Goal: Task Accomplishment & Management: Manage account settings

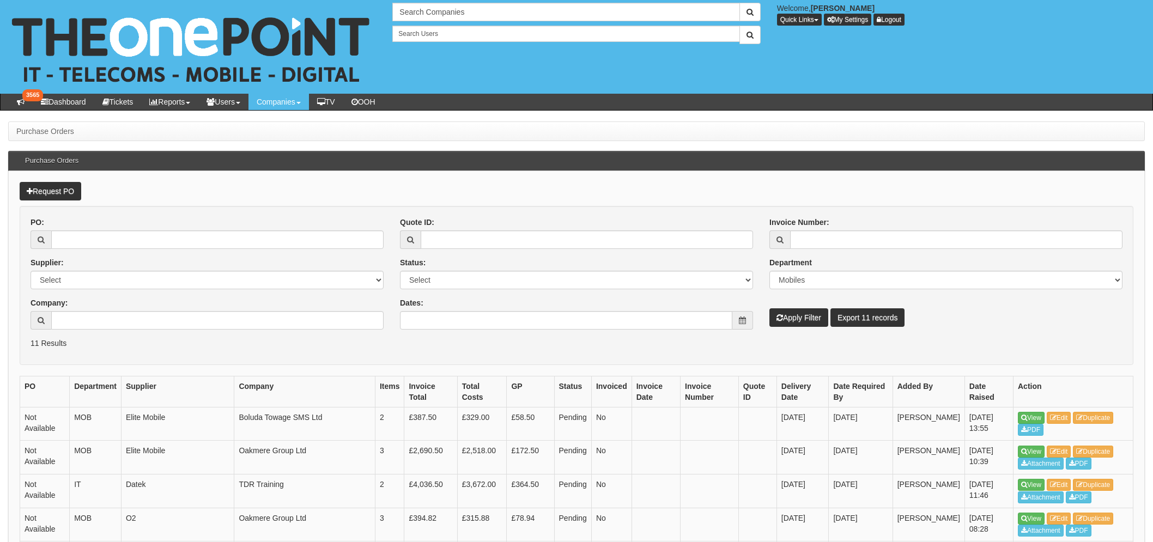
select select "MOB"
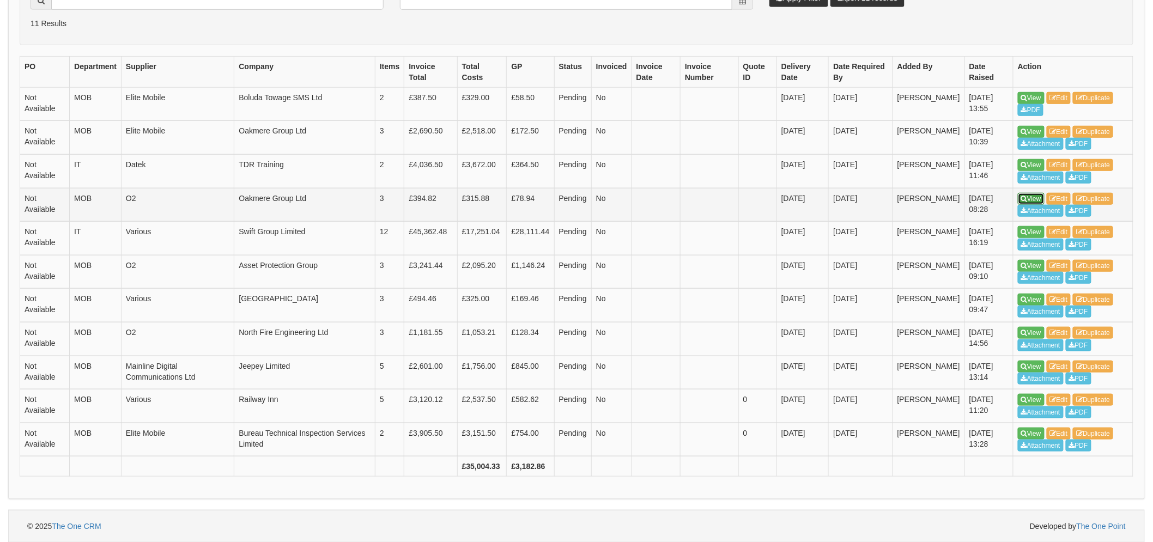
click at [1029, 195] on link "View" at bounding box center [1031, 199] width 27 height 12
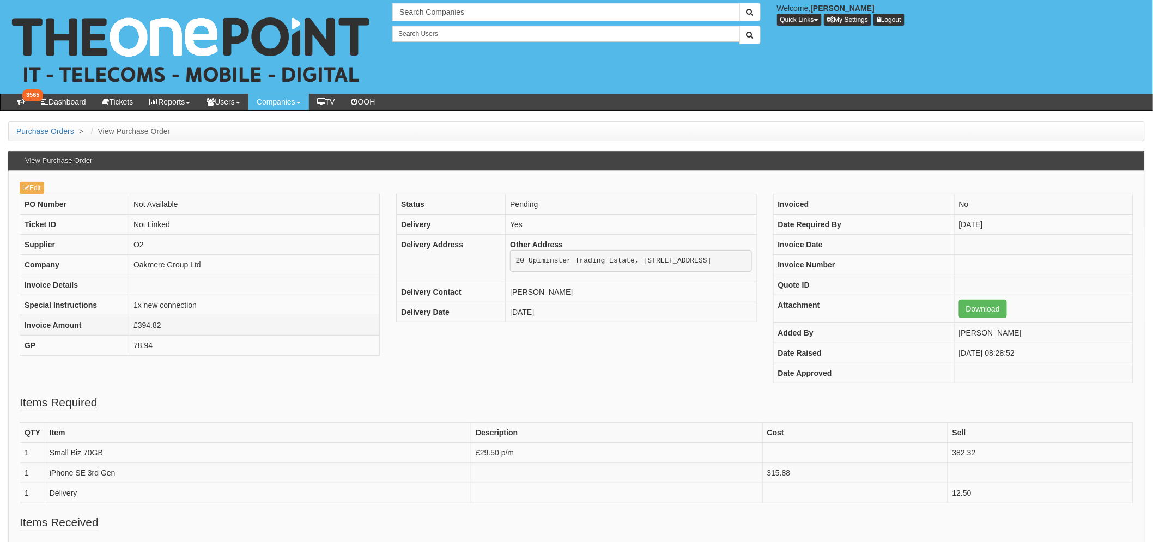
scroll to position [60, 0]
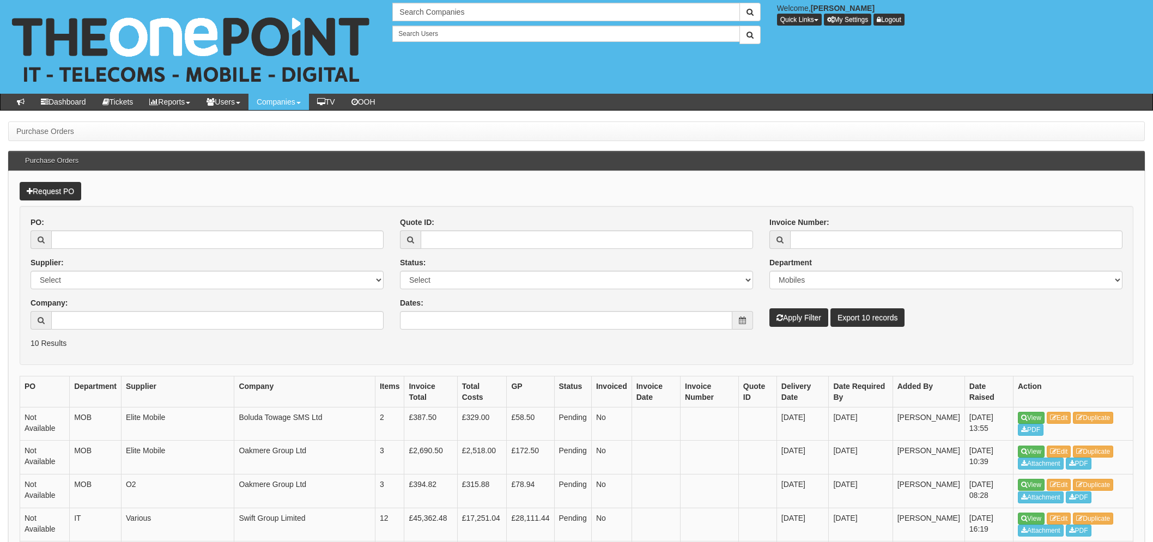
select select "MOB"
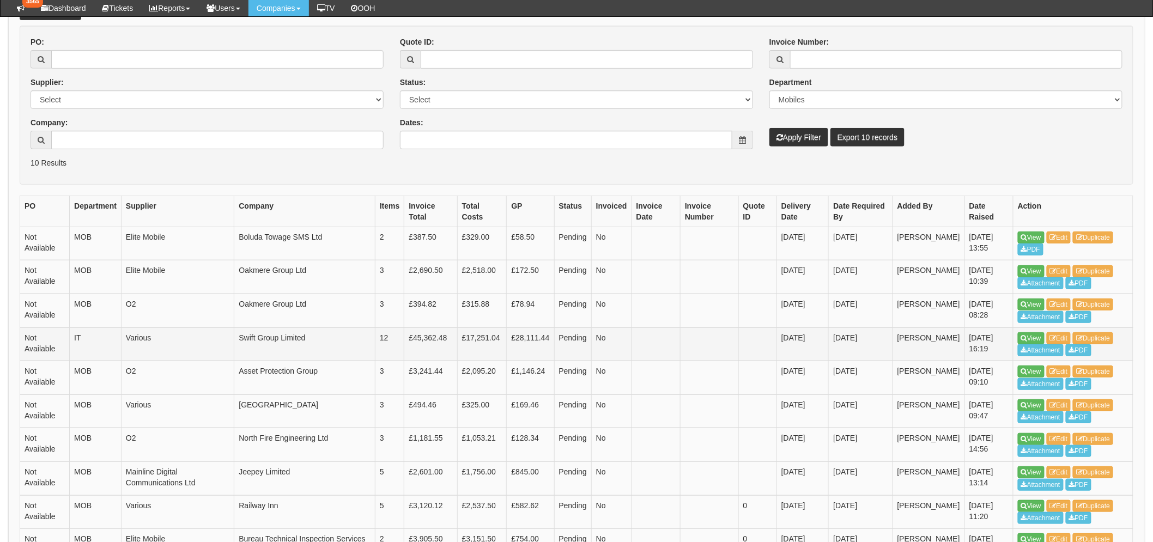
scroll to position [181, 0]
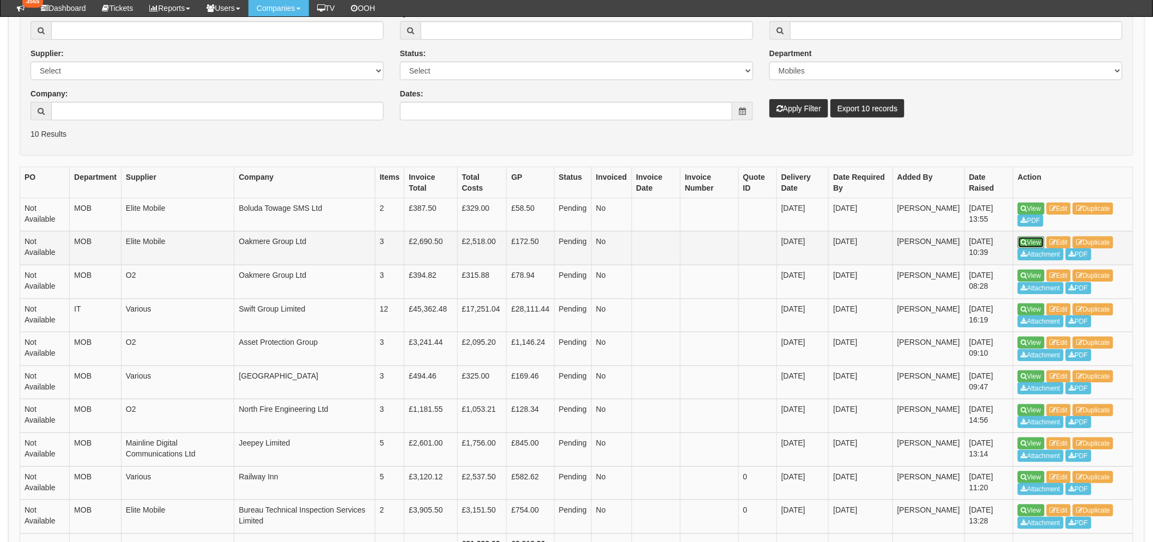
click at [1037, 241] on link "View" at bounding box center [1031, 243] width 27 height 12
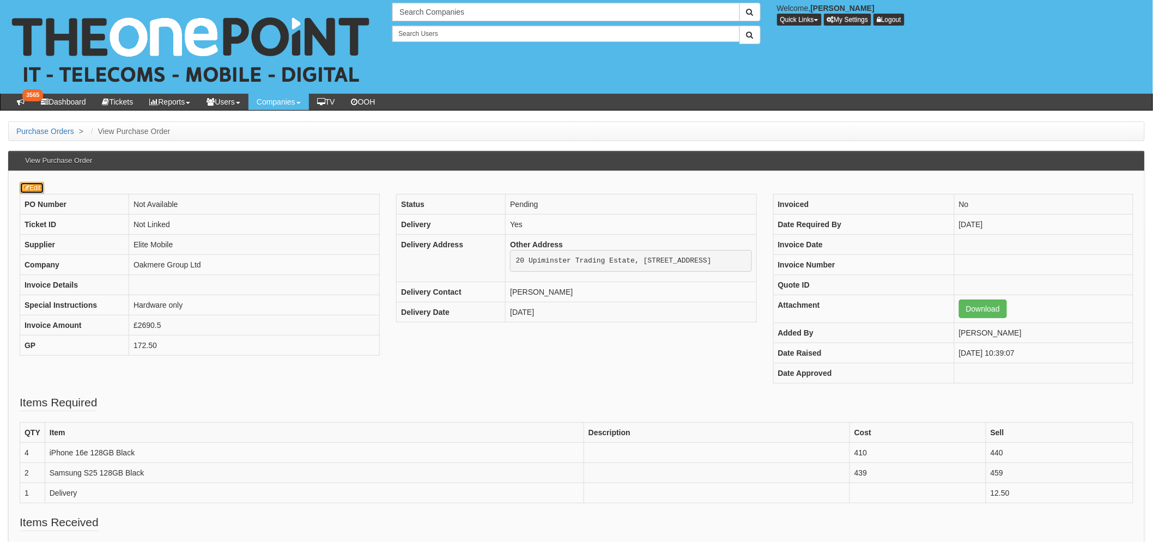
click at [31, 188] on link "Edit" at bounding box center [32, 188] width 25 height 12
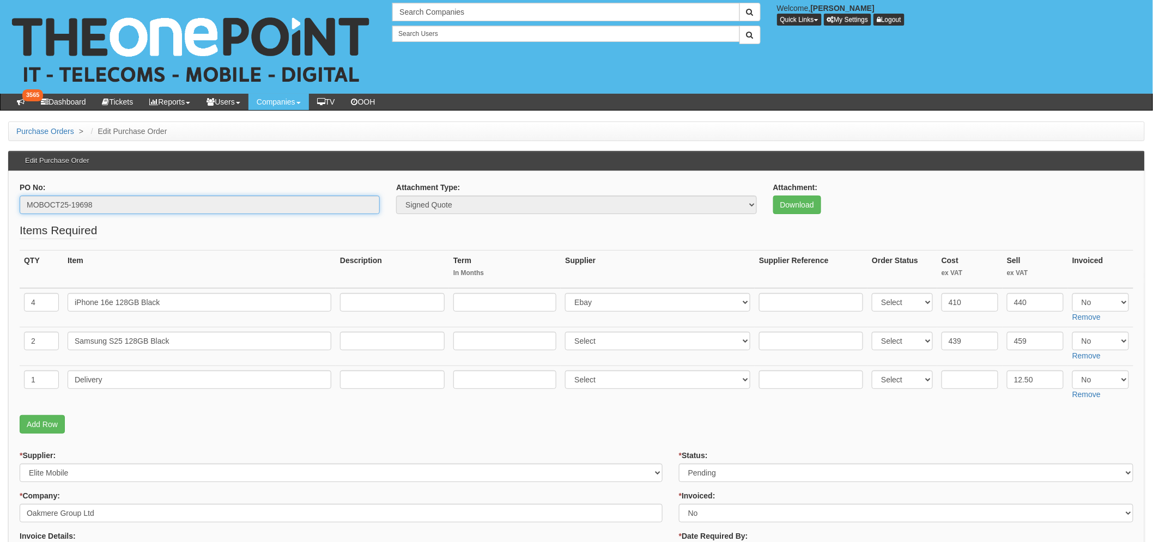
click at [59, 207] on input "MOBOCT25-19698" at bounding box center [200, 205] width 360 height 19
click at [59, 205] on input "MOBOCT25-19698" at bounding box center [200, 205] width 360 height 19
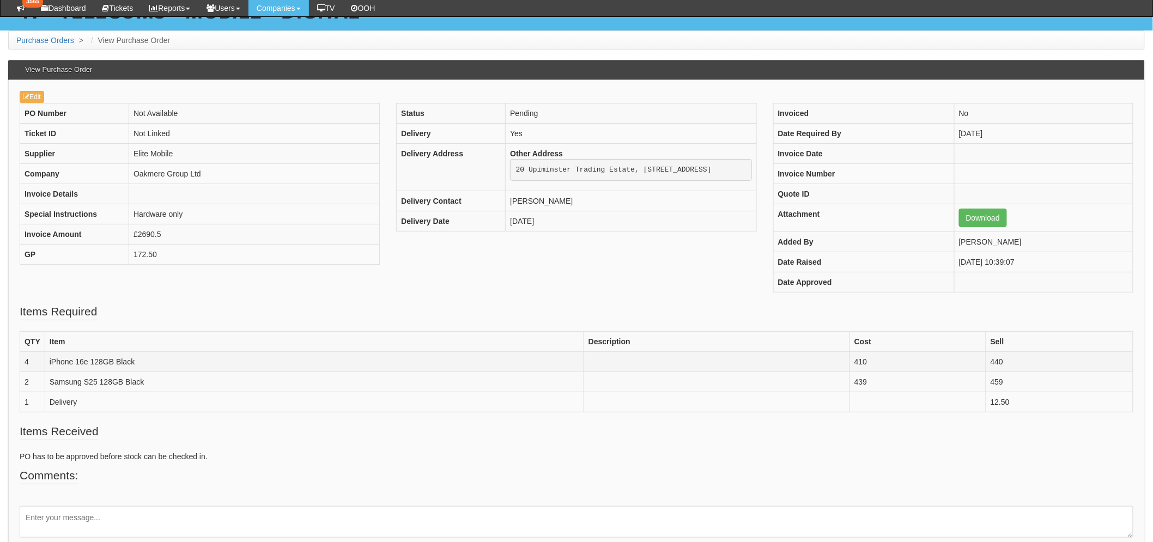
scroll to position [121, 0]
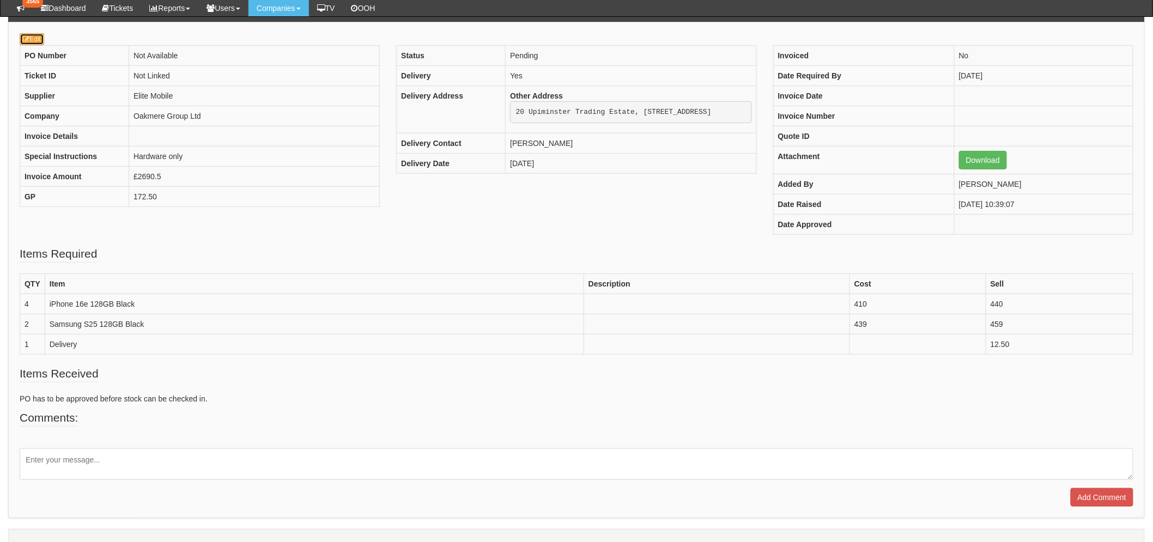
click at [26, 35] on link "Edit" at bounding box center [32, 39] width 25 height 12
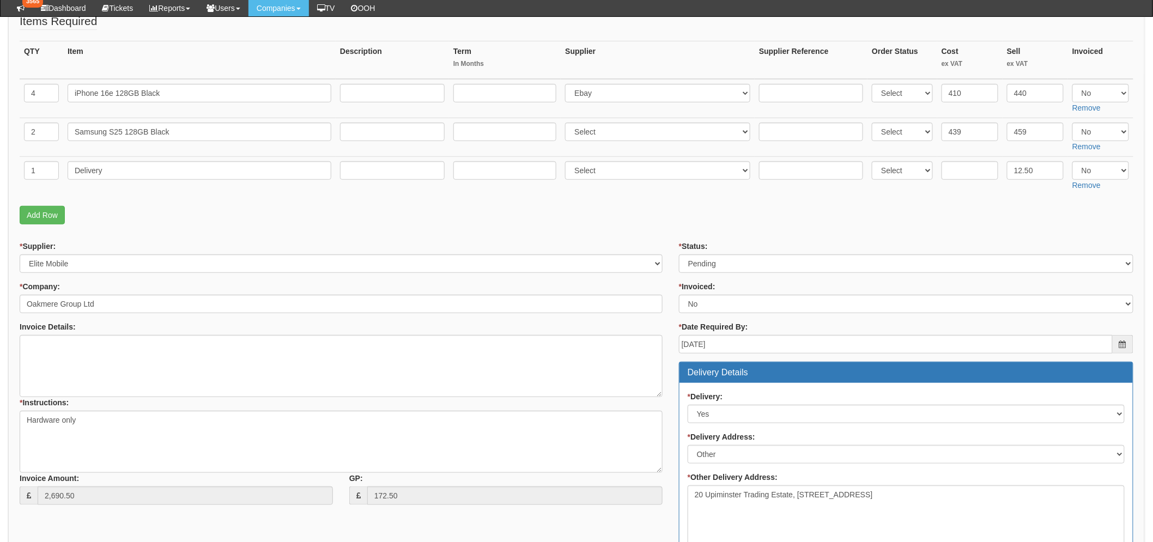
scroll to position [181, 0]
drag, startPoint x: 740, startPoint y: 265, endPoint x: 740, endPoint y: 271, distance: 6.5
click at [740, 265] on select "Select Approved Completed Delivered Invoiced Ordered Ordered to site Part Order…" at bounding box center [906, 264] width 454 height 19
select select "9"
click at [679, 255] on select "Select Approved Completed Delivered Invoiced Ordered Ordered to site Part Order…" at bounding box center [906, 264] width 454 height 19
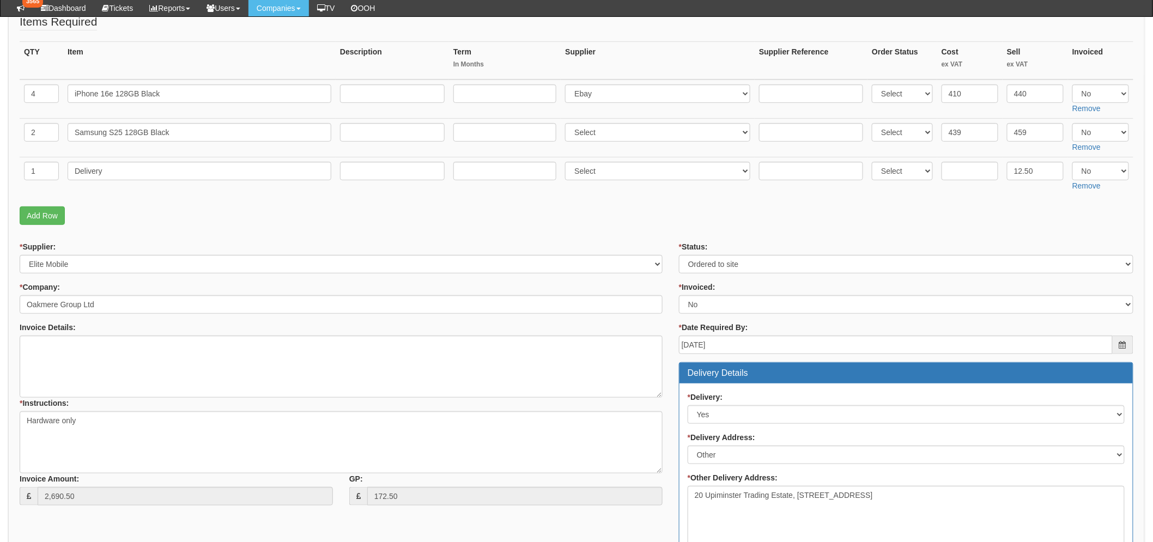
click at [477, 227] on fieldset "Items Required QTY Item Description Term In Months Supplier Supplier Reference …" at bounding box center [577, 122] width 1114 height 217
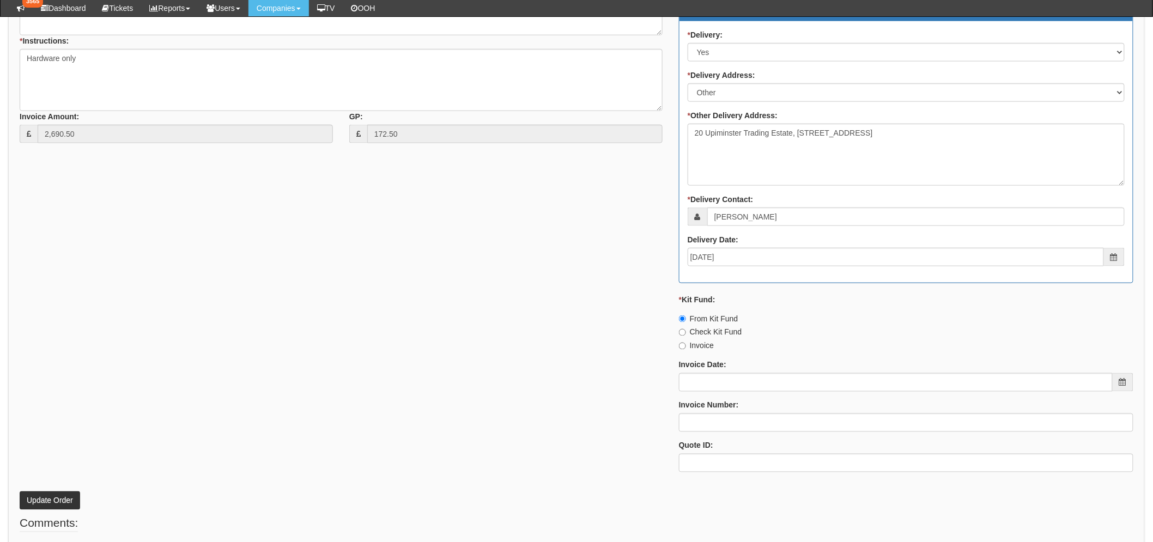
scroll to position [544, 0]
click at [46, 498] on button "Update Order" at bounding box center [50, 500] width 60 height 19
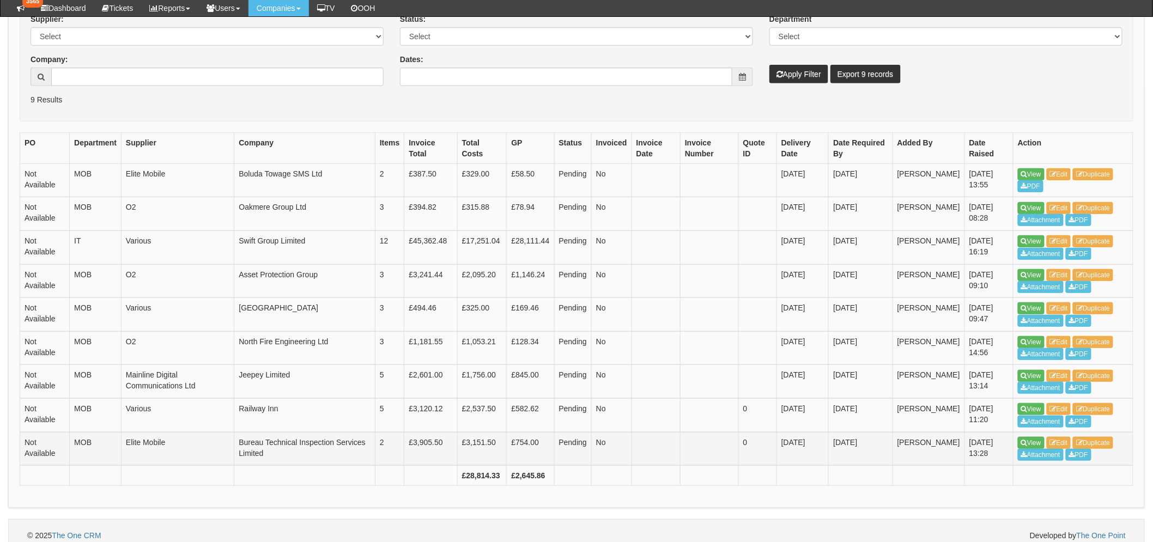
scroll to position [241, 0]
click at [1023, 175] on icon at bounding box center [1024, 175] width 6 height 7
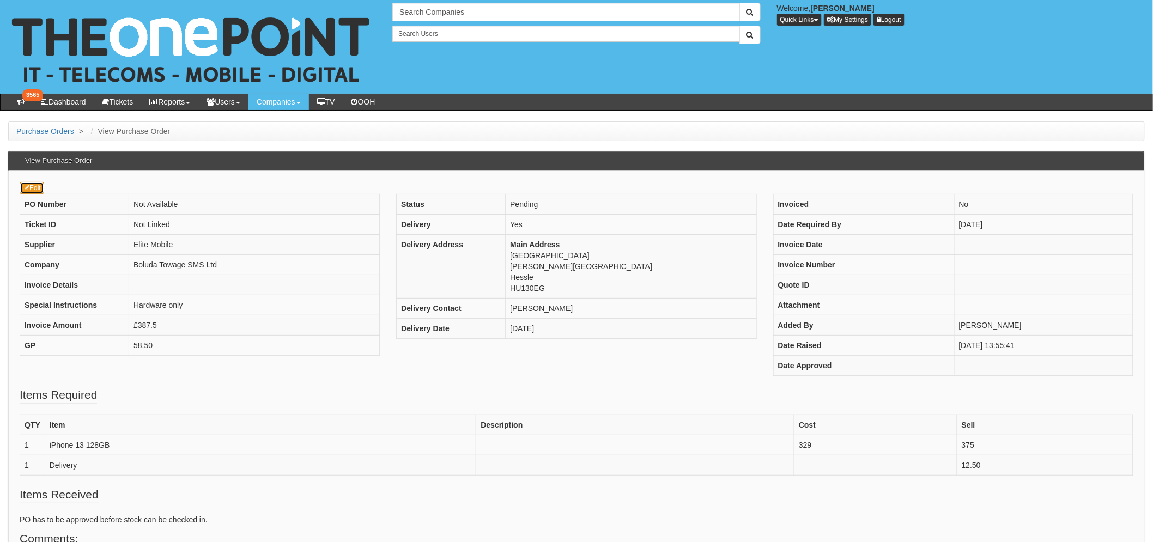
click at [35, 185] on link "Edit" at bounding box center [32, 188] width 25 height 12
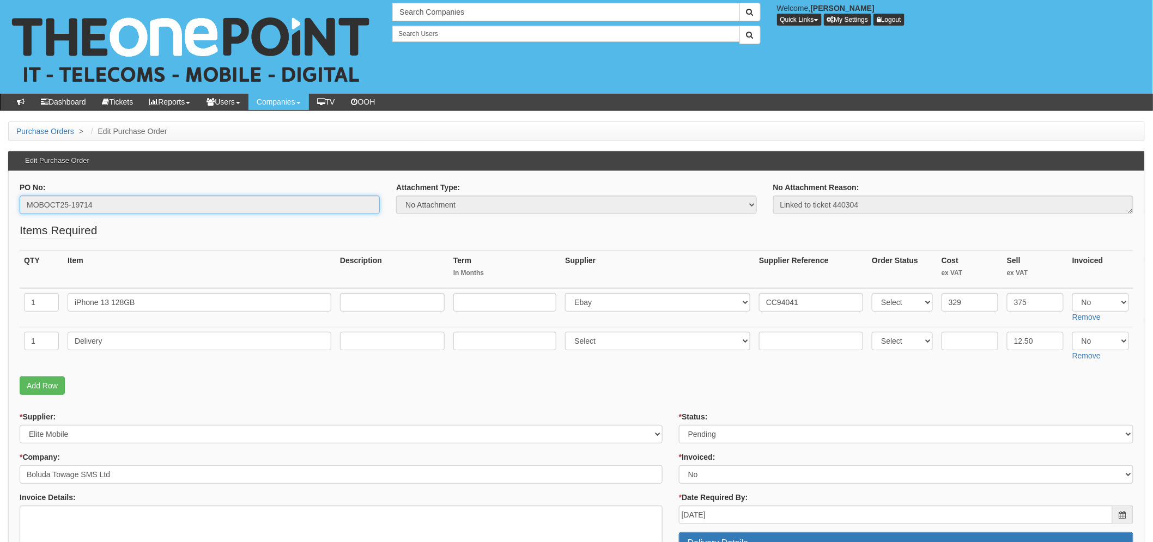
click at [69, 200] on input "MOBOCT25-19714" at bounding box center [200, 205] width 360 height 19
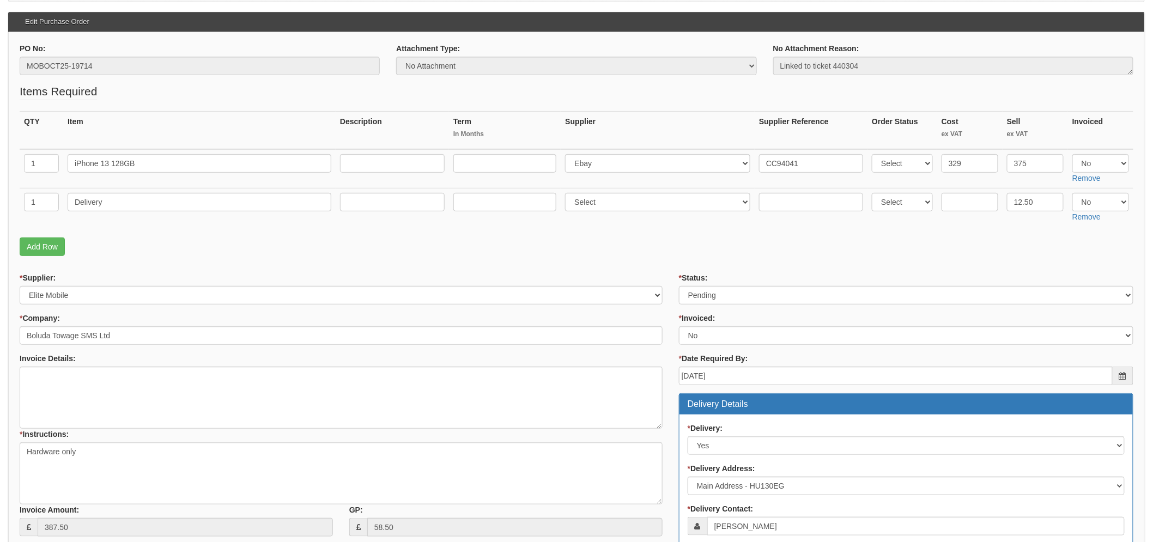
scroll to position [181, 0]
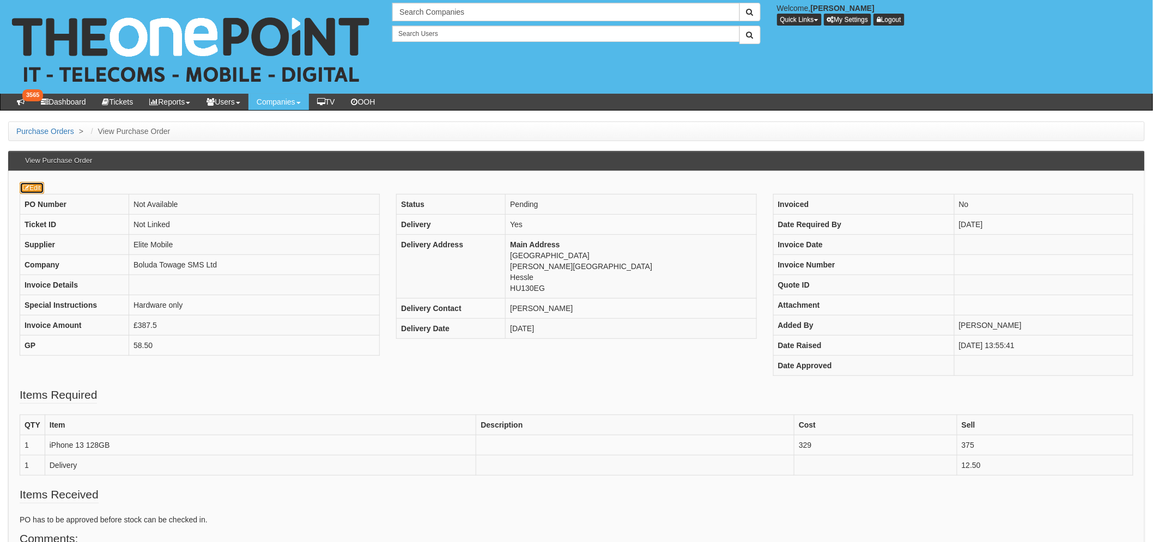
click at [39, 186] on link "Edit" at bounding box center [32, 188] width 25 height 12
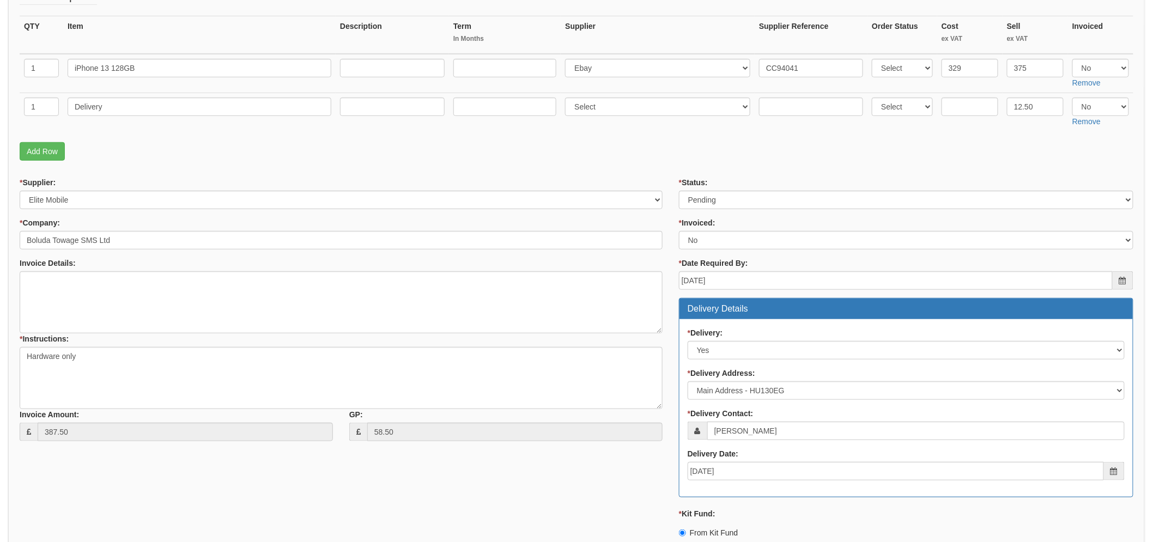
scroll to position [242, 0]
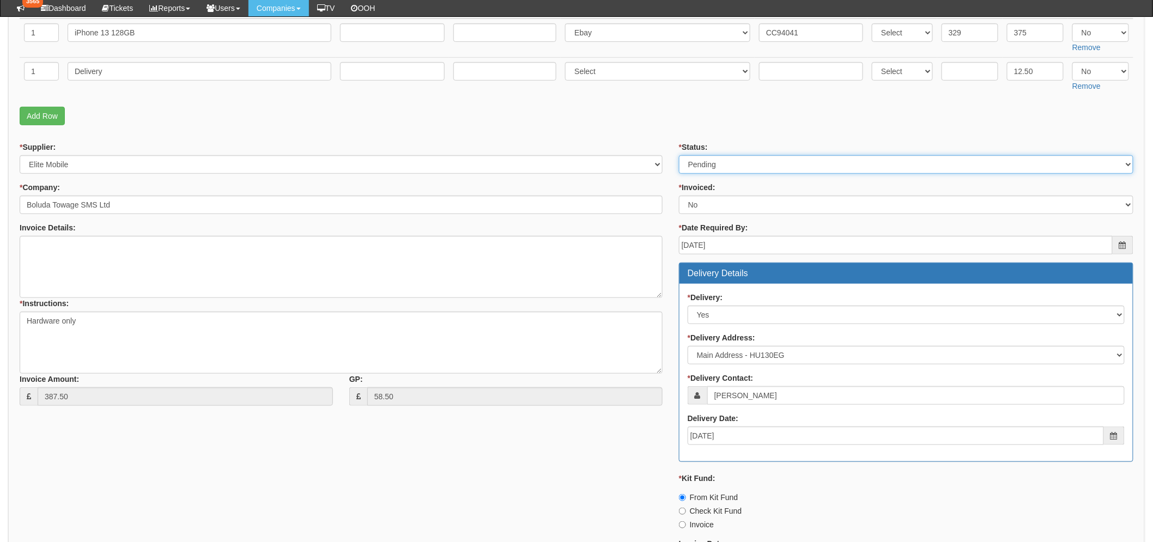
click at [704, 168] on select "Select Approved Completed Delivered Invoiced Ordered Ordered to site Part Order…" at bounding box center [906, 164] width 454 height 19
select select "9"
click at [679, 156] on select "Select Approved Completed Delivered Invoiced Ordered Ordered to site Part Order…" at bounding box center [906, 165] width 454 height 19
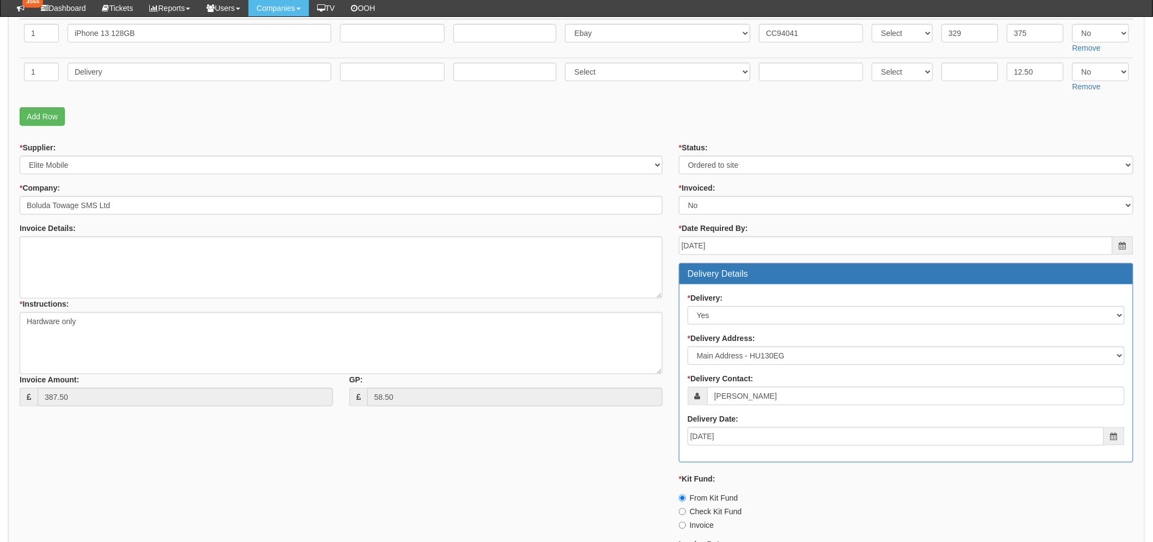
click at [492, 122] on p "Add Row" at bounding box center [577, 116] width 1114 height 19
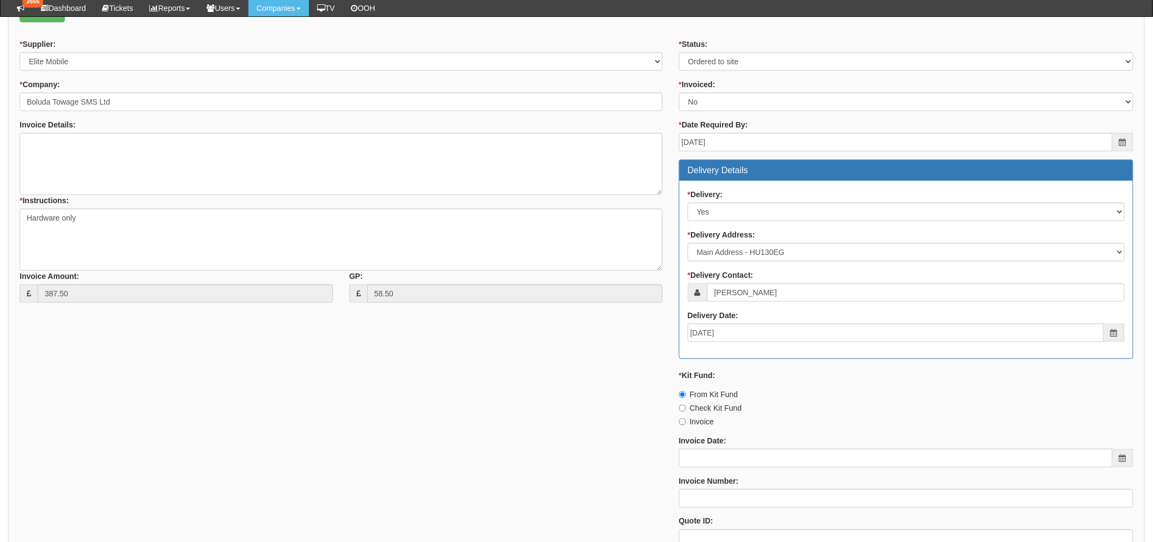
scroll to position [477, 0]
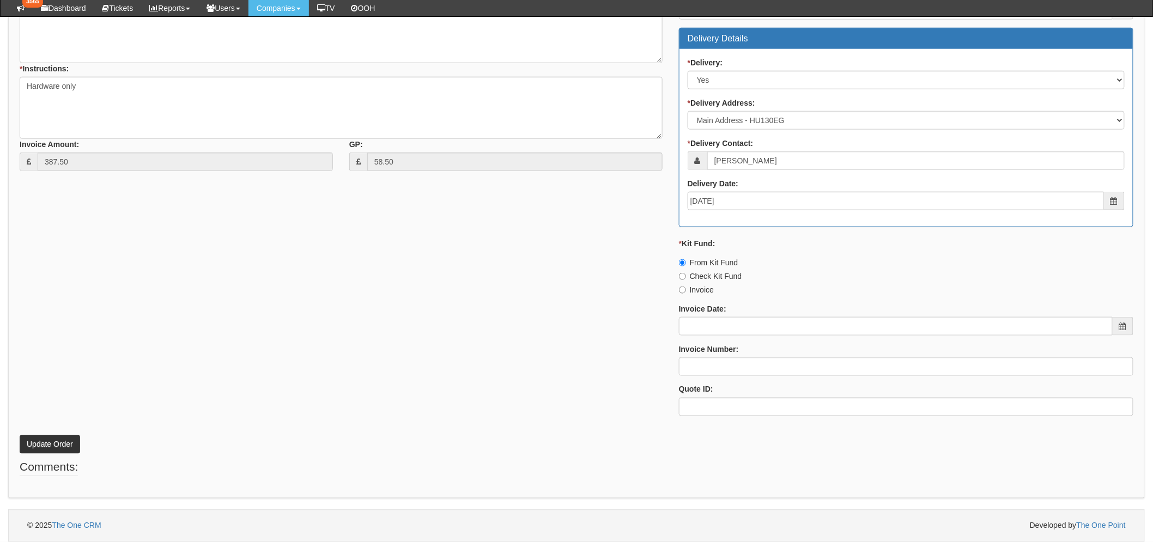
click at [62, 455] on div "PO No: MOBOCT25-19714 Attachment Type: Select Signed Quote Auth email if quote …" at bounding box center [576, 82] width 1137 height 833
click at [62, 441] on button "Update Order" at bounding box center [50, 444] width 60 height 19
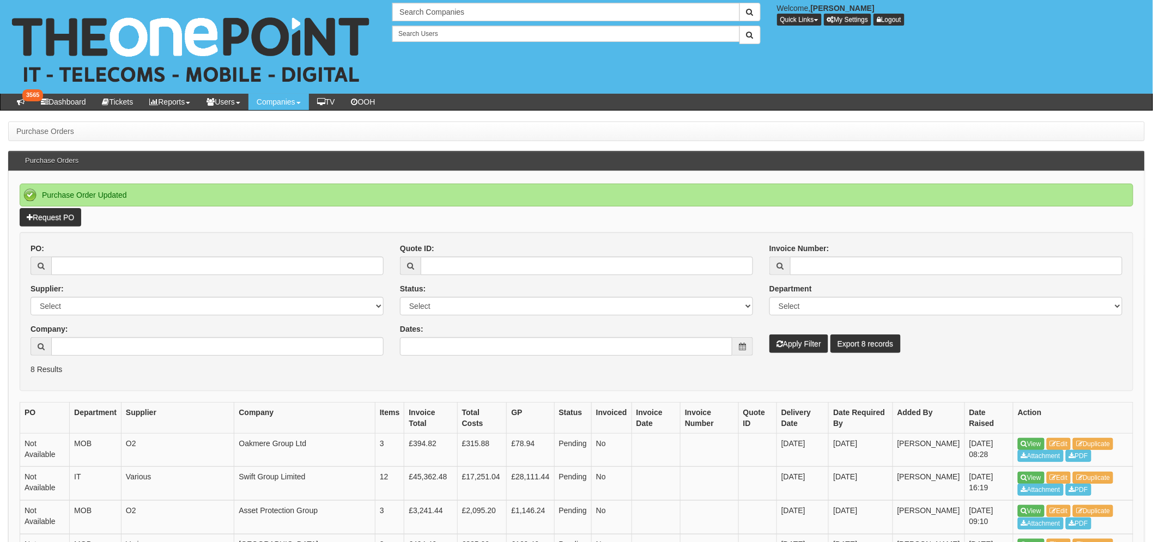
scroll to position [181, 0]
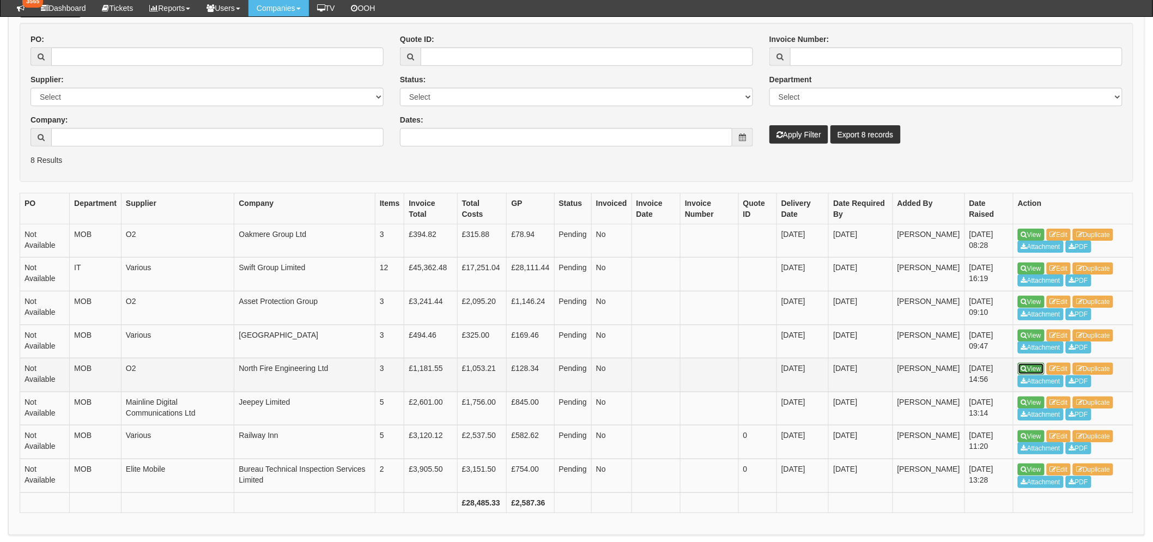
click at [1032, 368] on link "View" at bounding box center [1031, 369] width 27 height 12
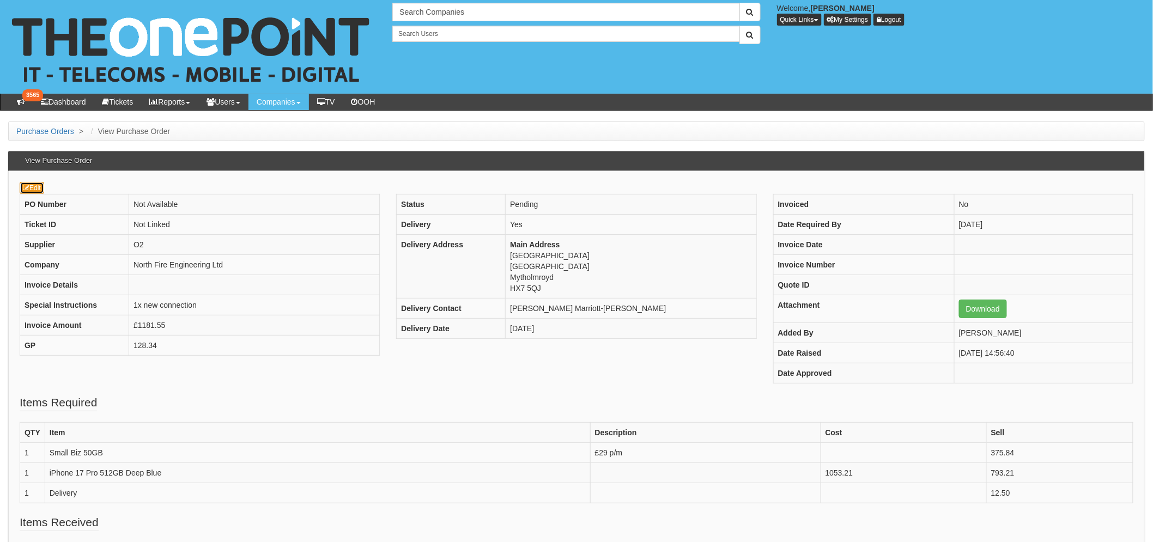
click at [29, 187] on link "Edit" at bounding box center [32, 188] width 25 height 12
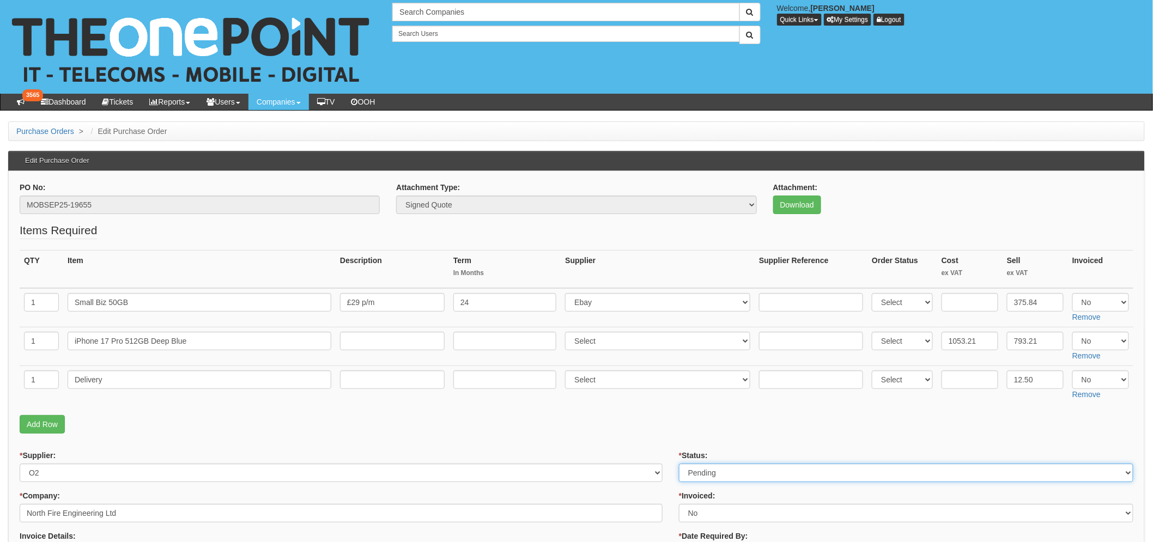
click at [731, 475] on select "Select Approved Completed Delivered Invoiced Ordered Ordered to site Part Order…" at bounding box center [906, 473] width 454 height 19
select select "9"
click at [679, 464] on select "Select Approved Completed Delivered Invoiced Ordered Ordered to site Part Order…" at bounding box center [906, 473] width 454 height 19
click at [544, 421] on p "Add Row" at bounding box center [577, 424] width 1114 height 19
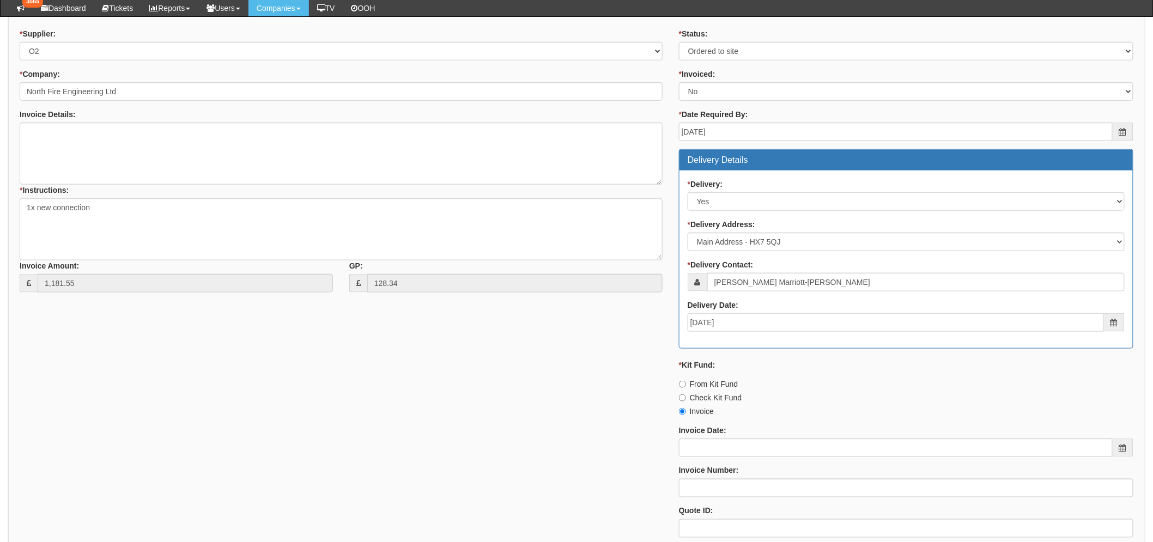
scroll to position [484, 0]
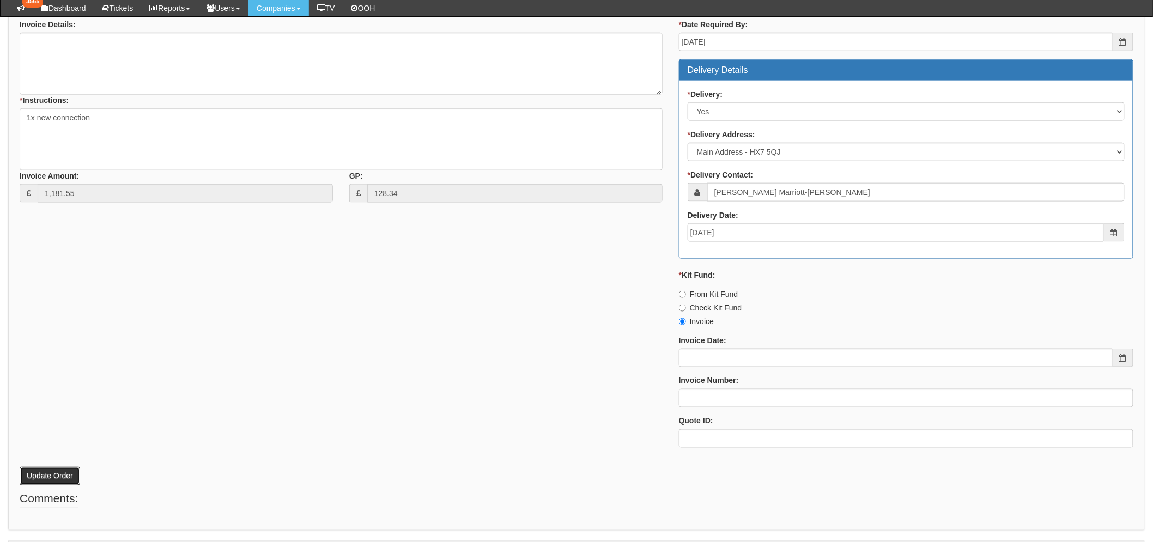
click at [53, 472] on button "Update Order" at bounding box center [50, 476] width 60 height 19
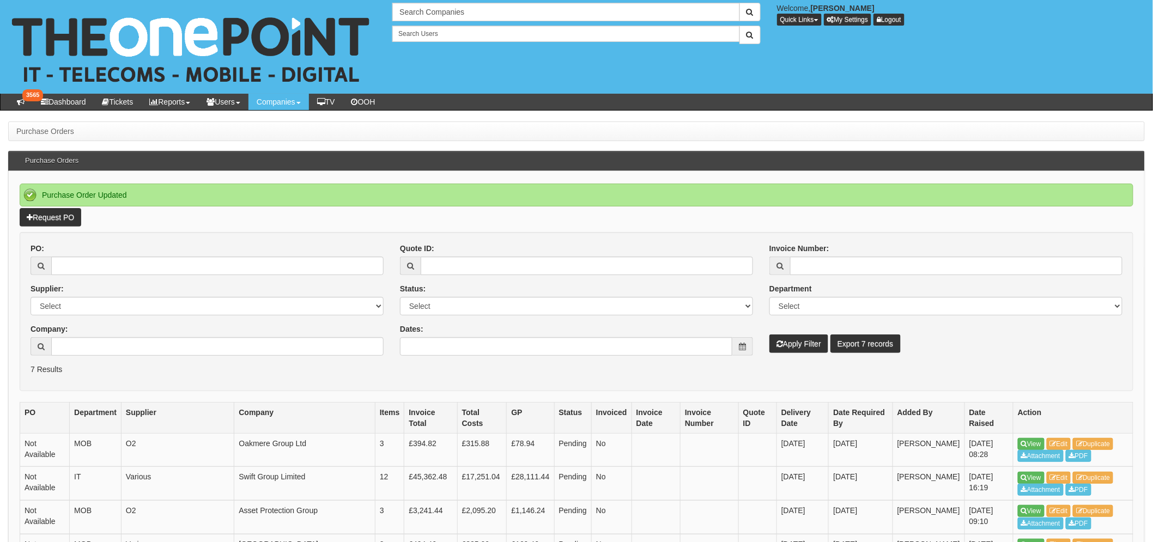
scroll to position [184, 0]
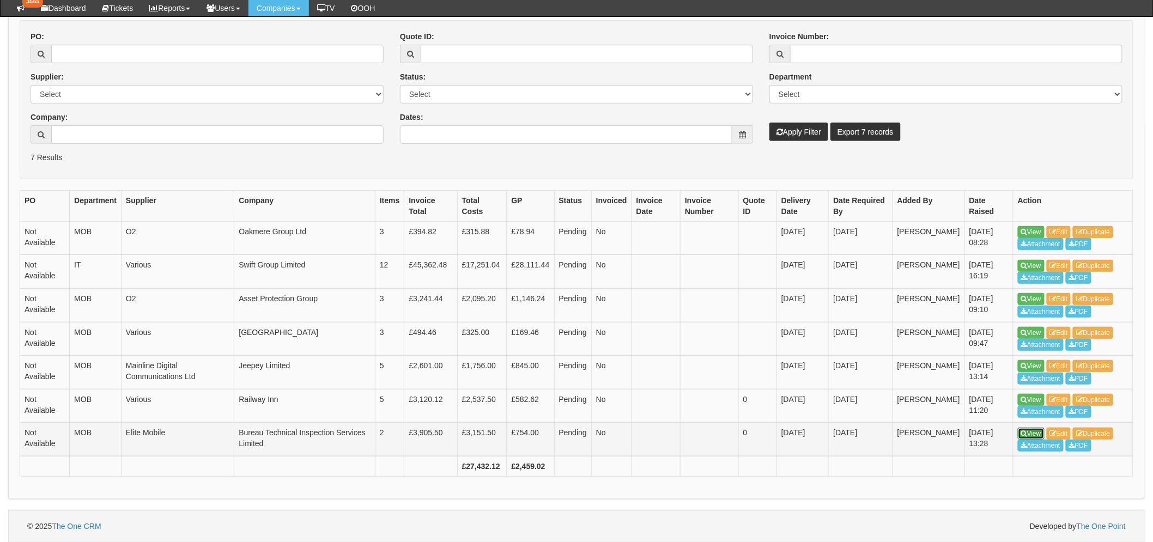
click at [1021, 438] on link "View" at bounding box center [1031, 434] width 27 height 12
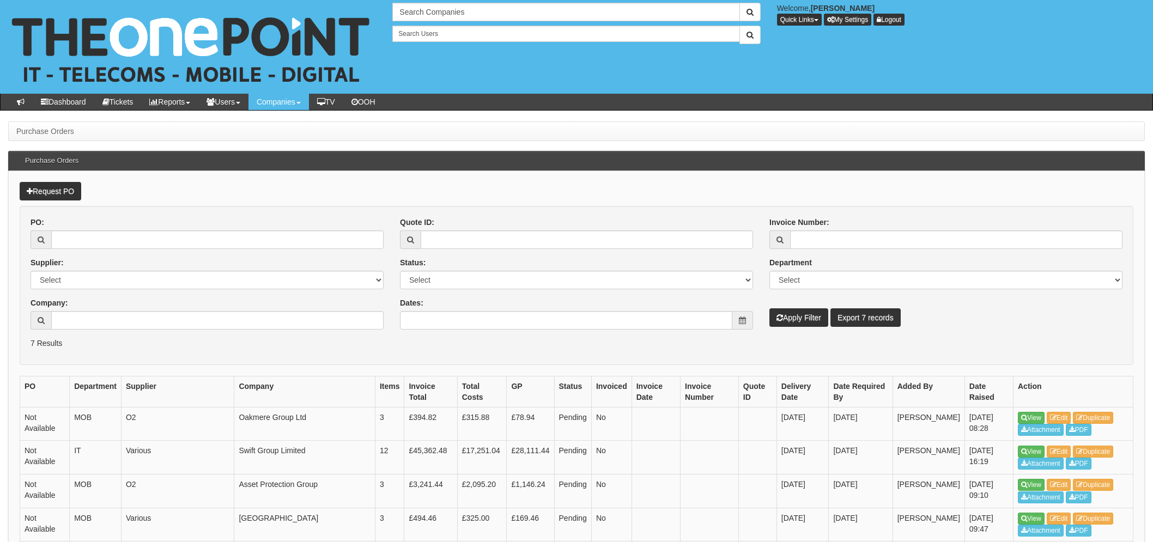
scroll to position [186, 0]
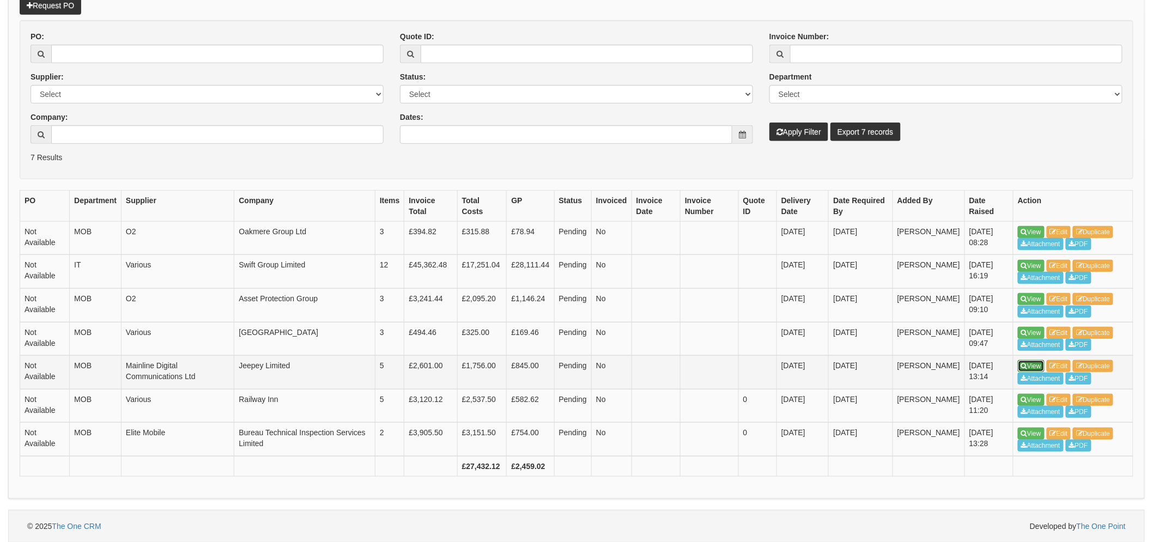
click at [1035, 362] on link "View" at bounding box center [1031, 366] width 27 height 12
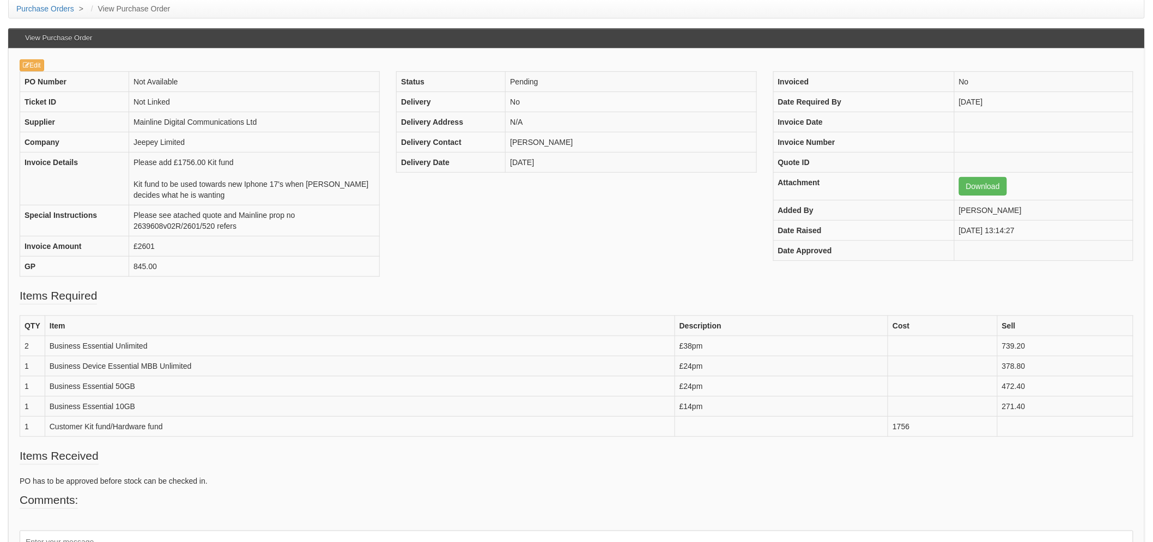
scroll to position [181, 0]
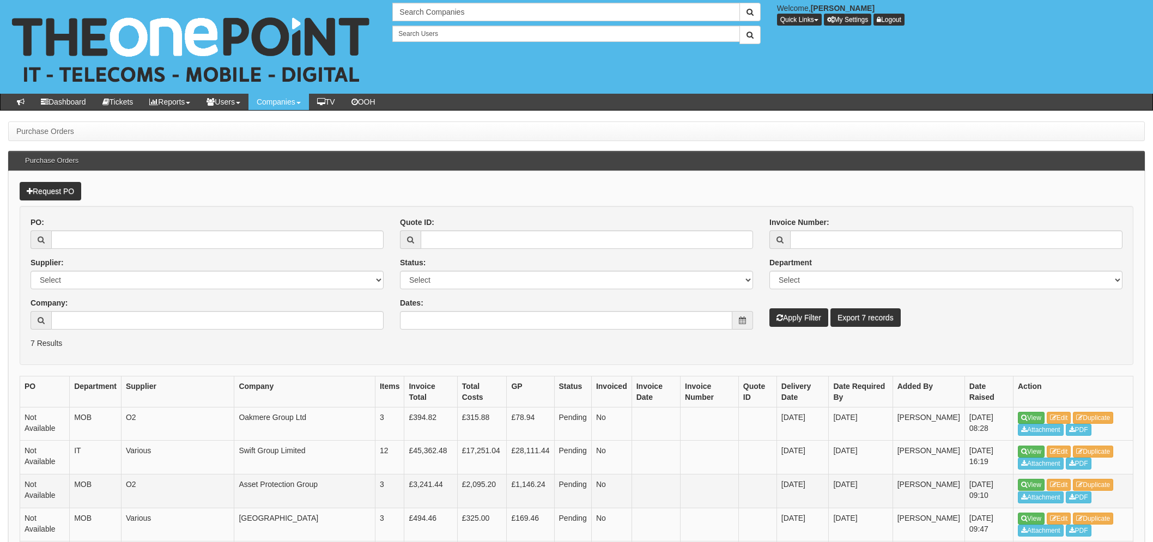
scroll to position [186, 0]
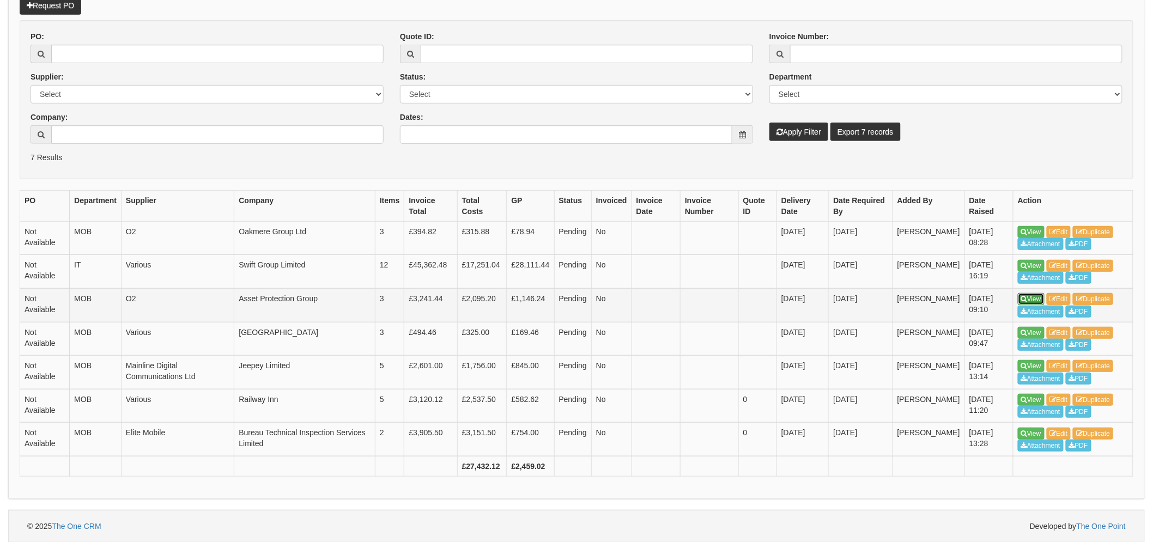
click at [1032, 300] on link "View" at bounding box center [1031, 299] width 27 height 12
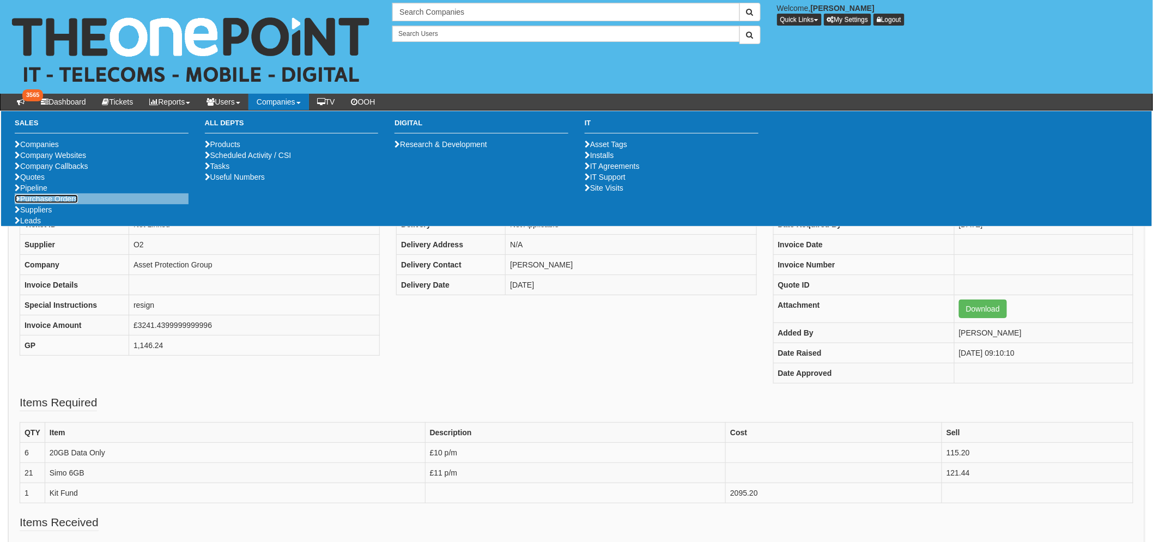
click at [58, 203] on link "Purchase Orders" at bounding box center [46, 199] width 63 height 9
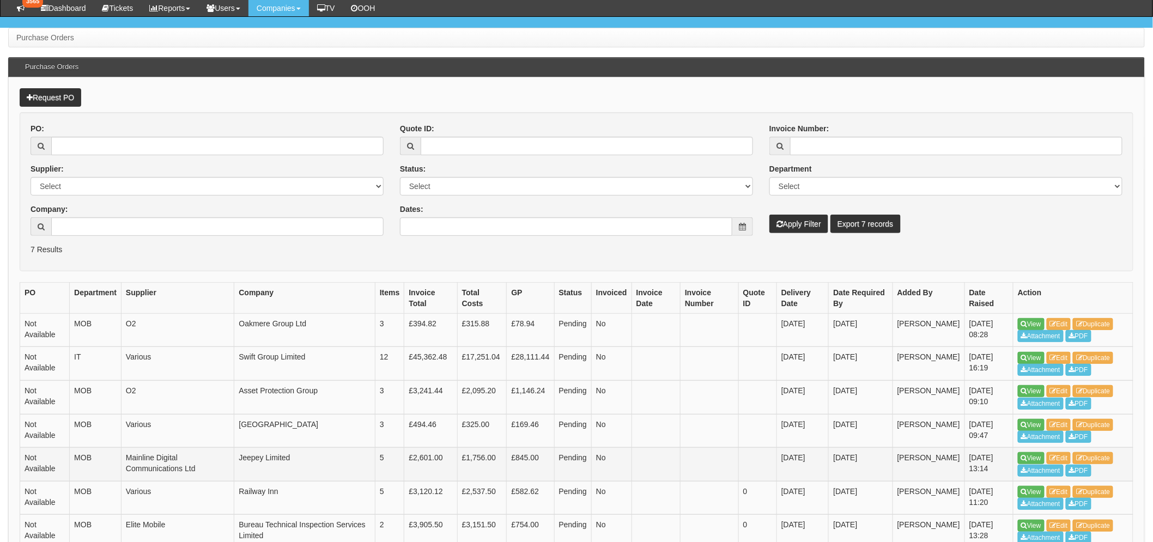
scroll to position [159, 0]
